Goal: Navigation & Orientation: Understand site structure

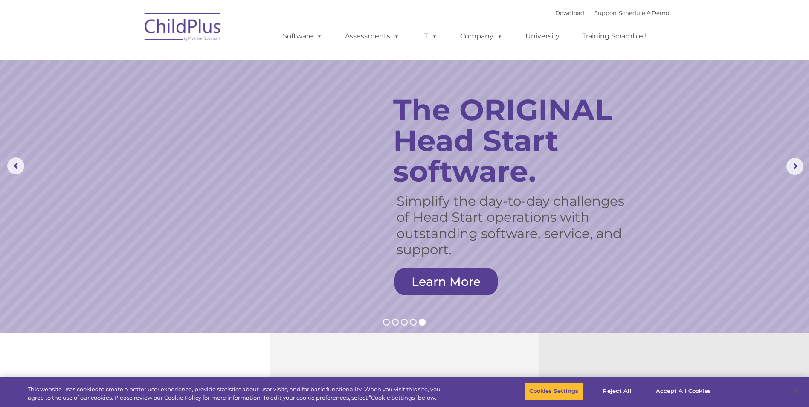
select select "MEDIUM"
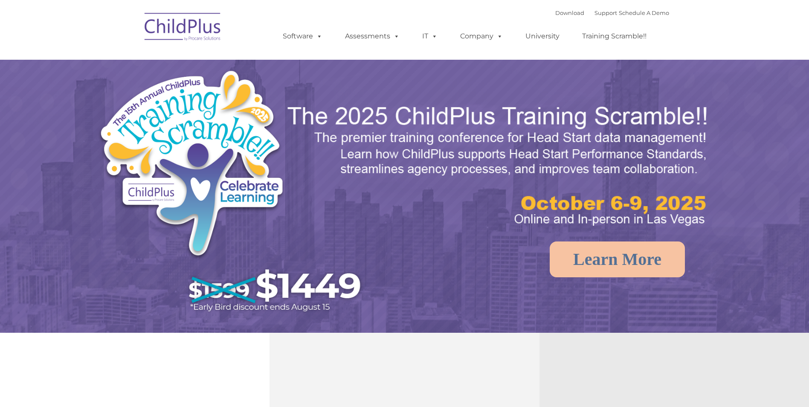
select select "MEDIUM"
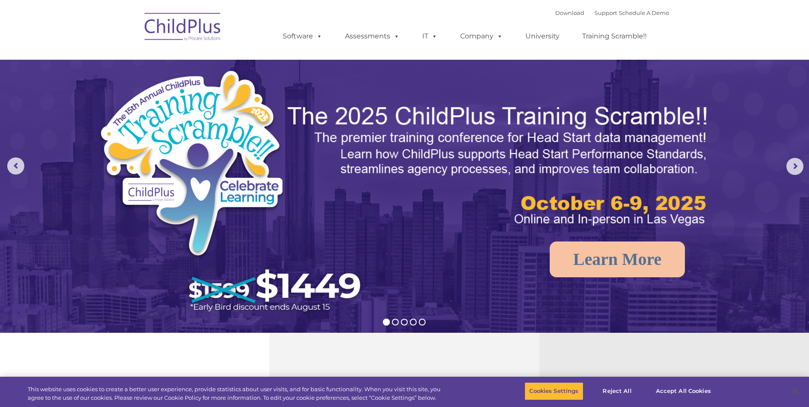
click at [189, 28] on img at bounding box center [182, 28] width 85 height 43
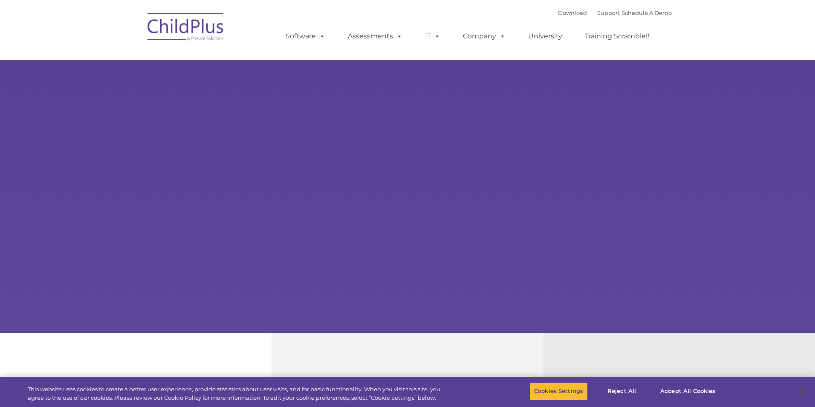
type input ""
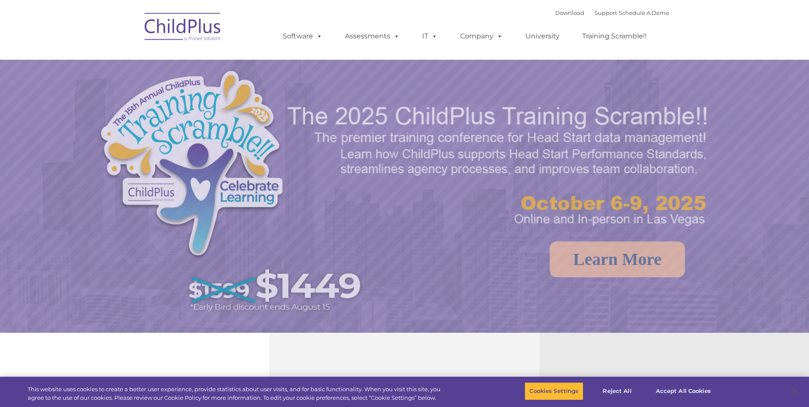
select select "MEDIUM"
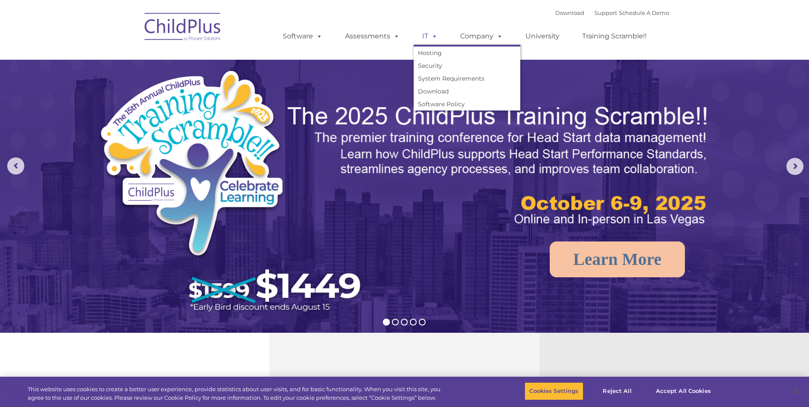
click at [434, 35] on span at bounding box center [432, 36] width 9 height 8
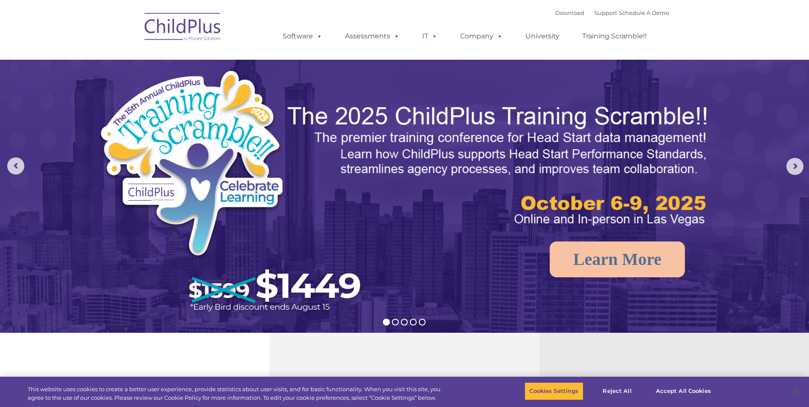
click at [435, 38] on span at bounding box center [432, 36] width 9 height 8
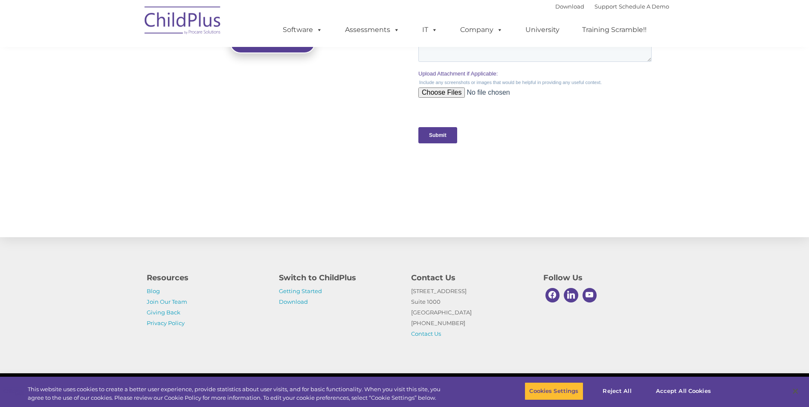
scroll to position [818, 0]
